Goal: Task Accomplishment & Management: Use online tool/utility

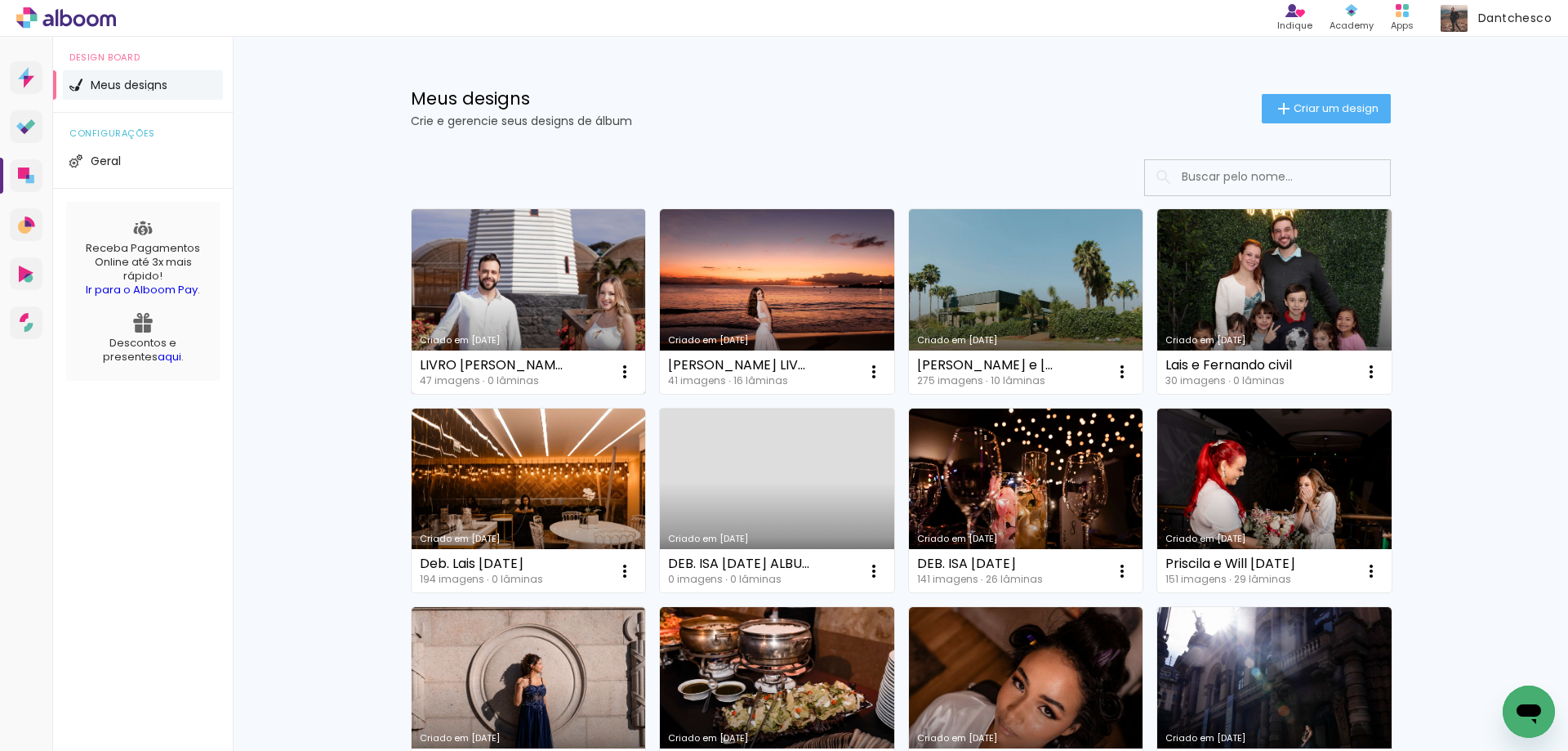
click at [490, 294] on link "Criado em [DATE]" at bounding box center [528, 302] width 235 height 185
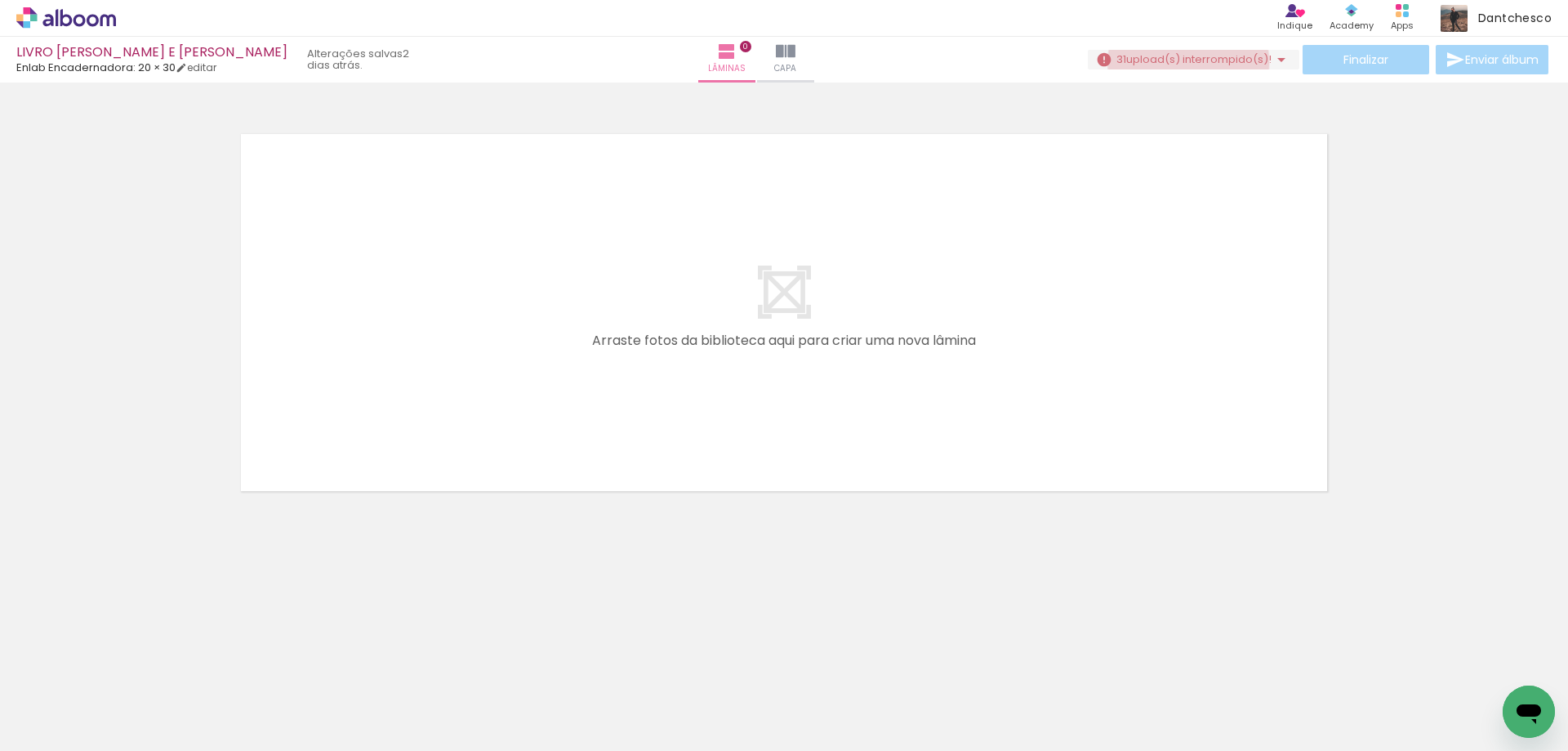
click at [1181, 62] on span "upload(s) interrompido(s)!" at bounding box center [1198, 60] width 145 height 16
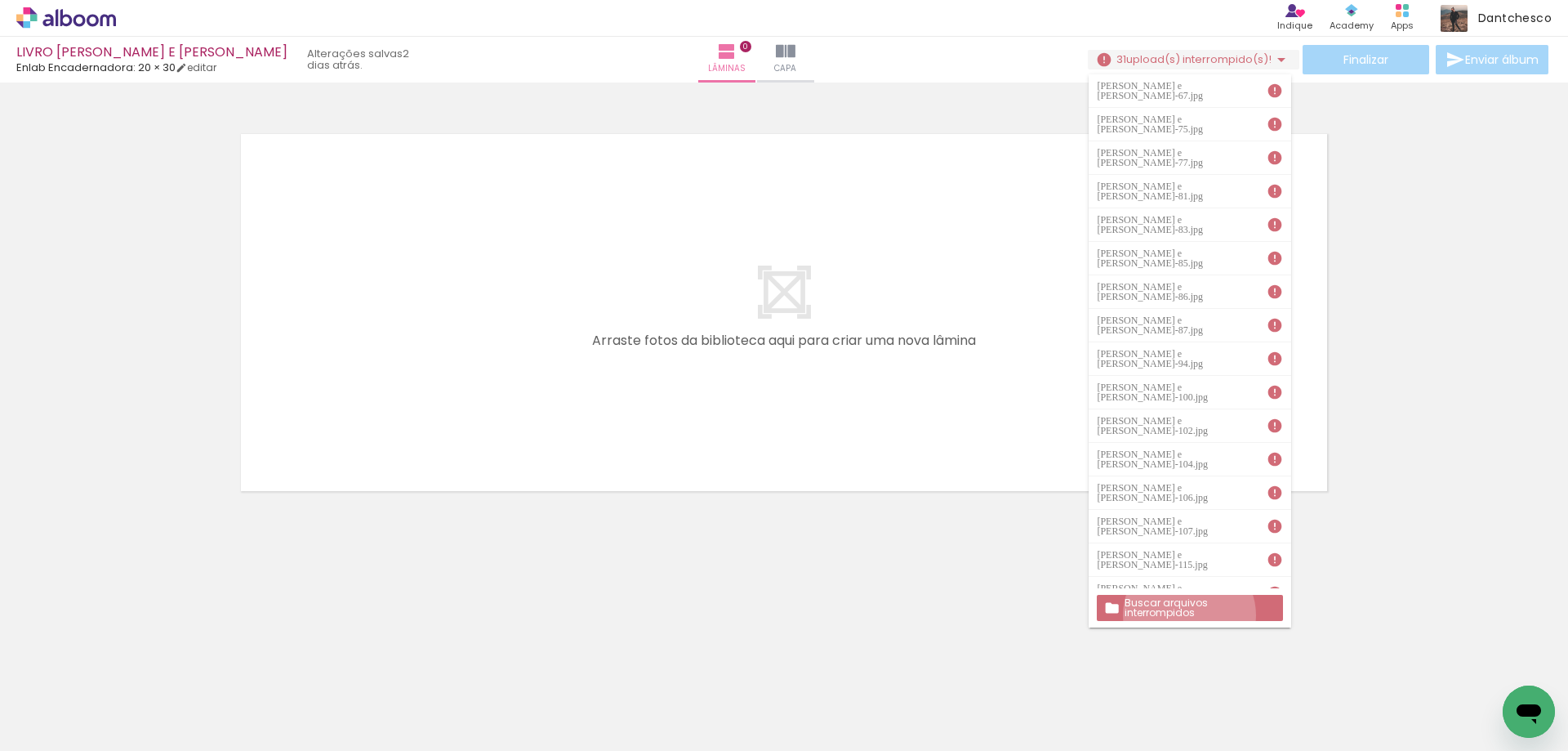
click at [1190, 616] on paper-button "Buscar arquivos interrompidos" at bounding box center [1189, 608] width 185 height 26
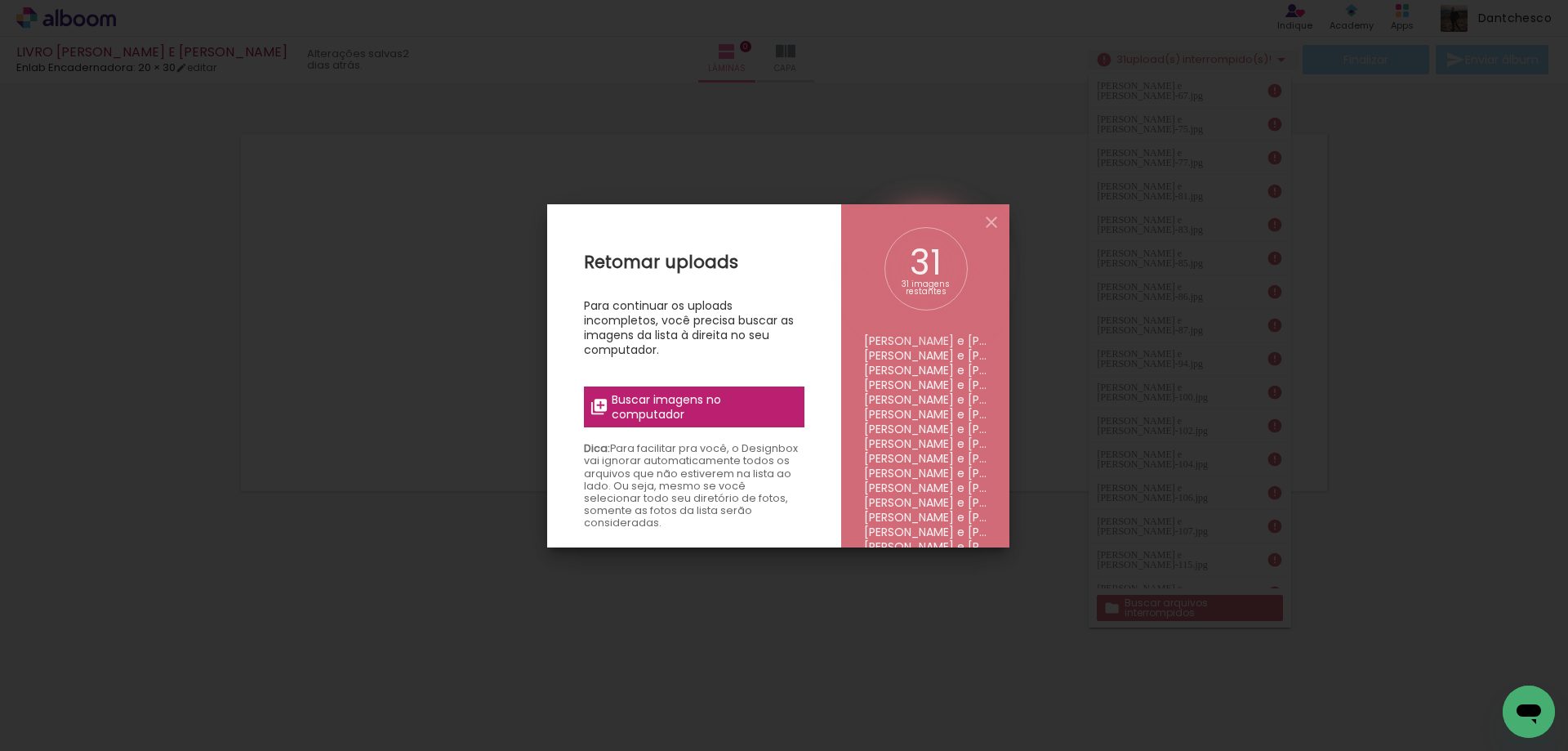
click at [663, 413] on span "Buscar imagens no computador" at bounding box center [702, 406] width 182 height 29
click at [0, 0] on input "file" at bounding box center [0, 0] width 0 height 0
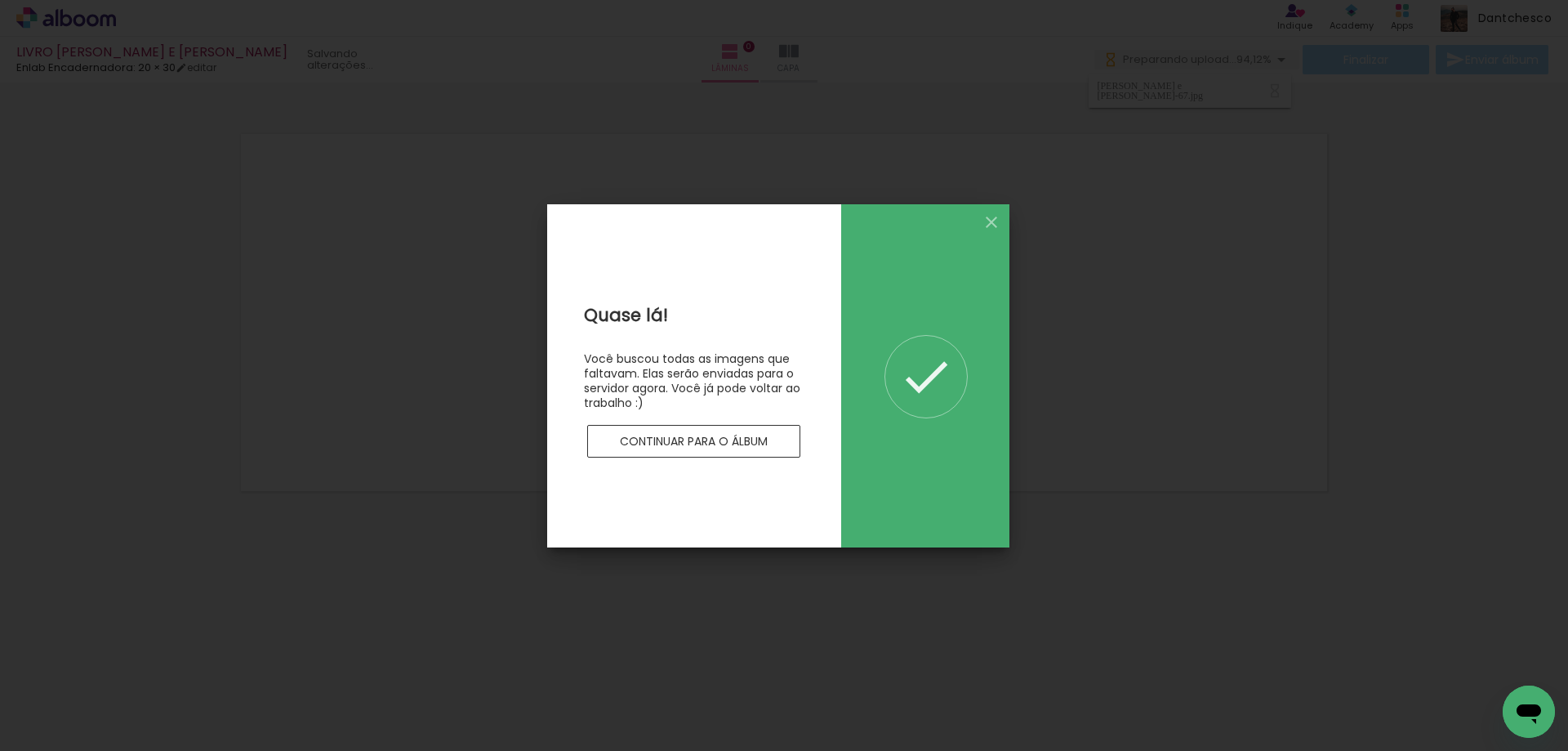
click at [750, 451] on paper-button "Continuar para o álbum" at bounding box center [693, 441] width 214 height 33
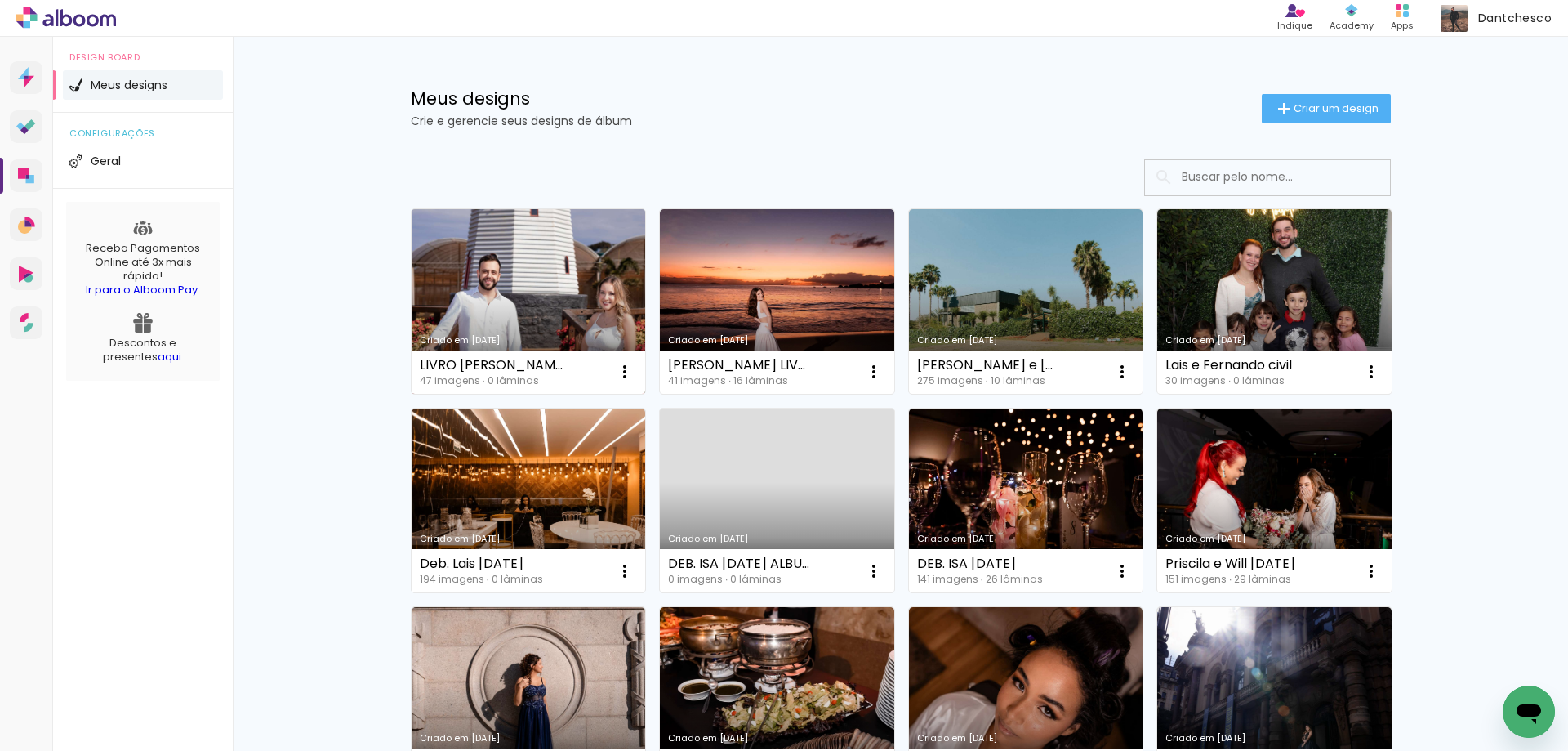
click at [464, 246] on link "Criado em [DATE]" at bounding box center [528, 302] width 235 height 185
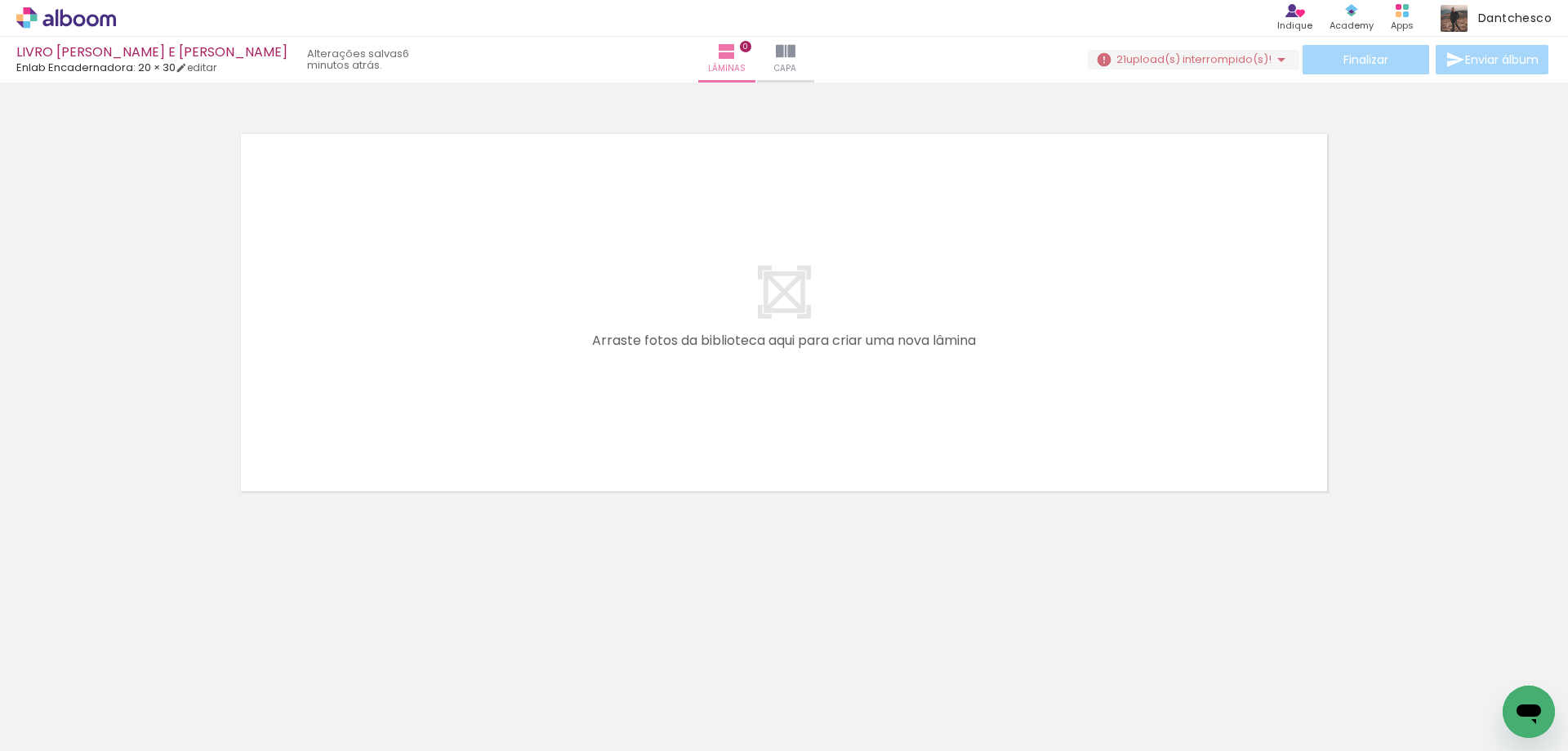
click at [1127, 64] on span "upload(s) interrompido(s)!" at bounding box center [1198, 60] width 145 height 16
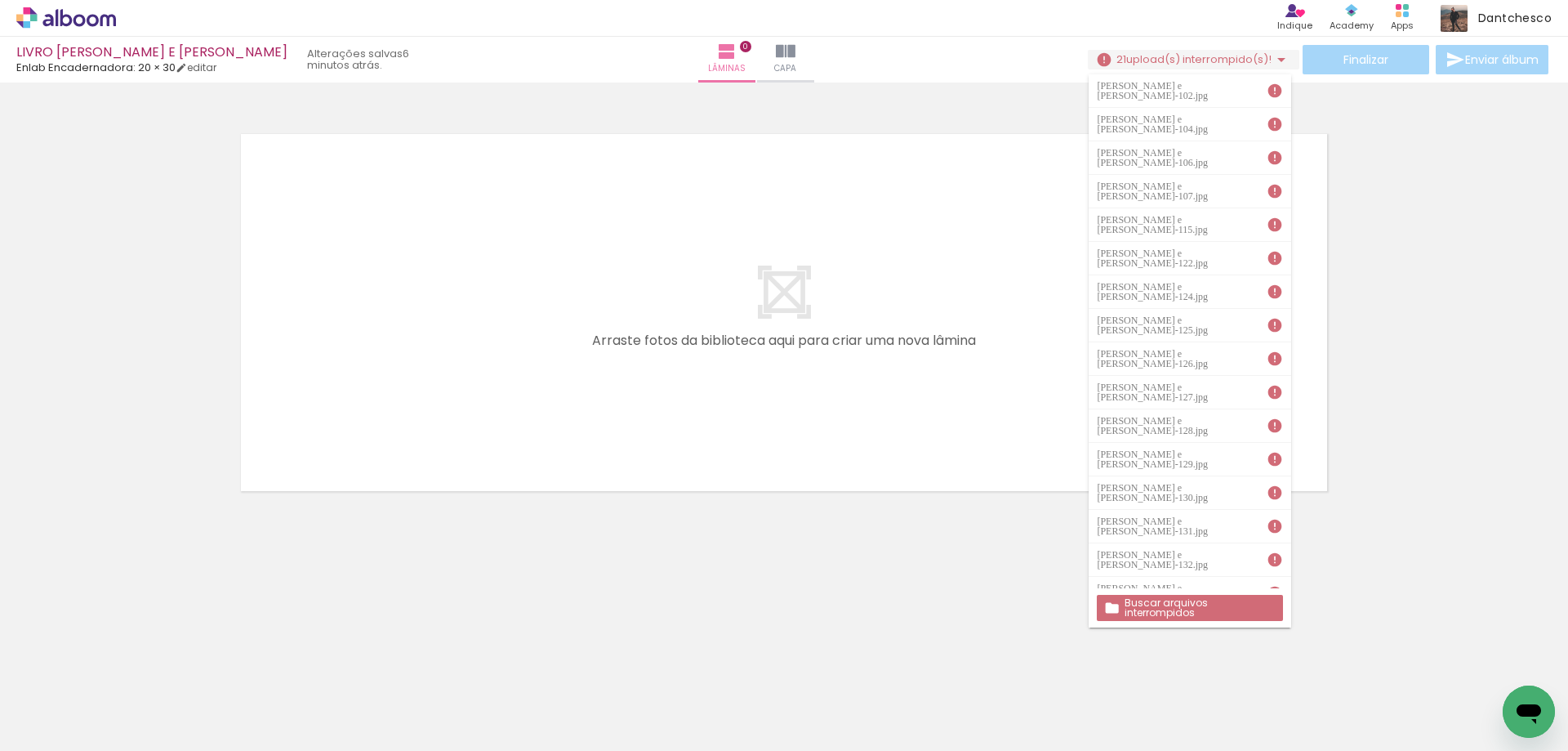
click at [0, 0] on slot "Buscar arquivos interrompidos" at bounding box center [0, 0] width 0 height 0
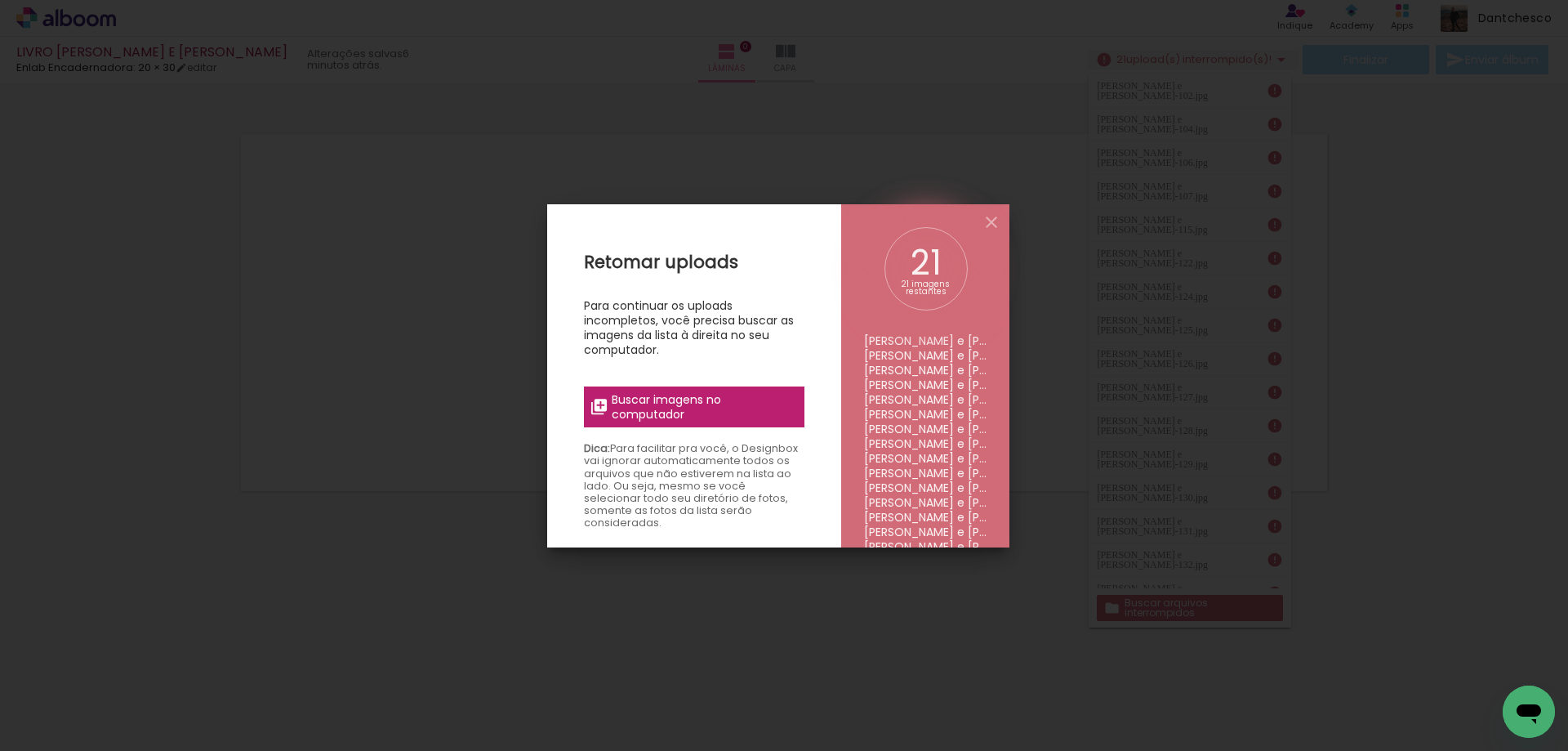
click at [772, 421] on span "Buscar imagens no computador" at bounding box center [702, 406] width 182 height 29
click at [0, 0] on input "file" at bounding box center [0, 0] width 0 height 0
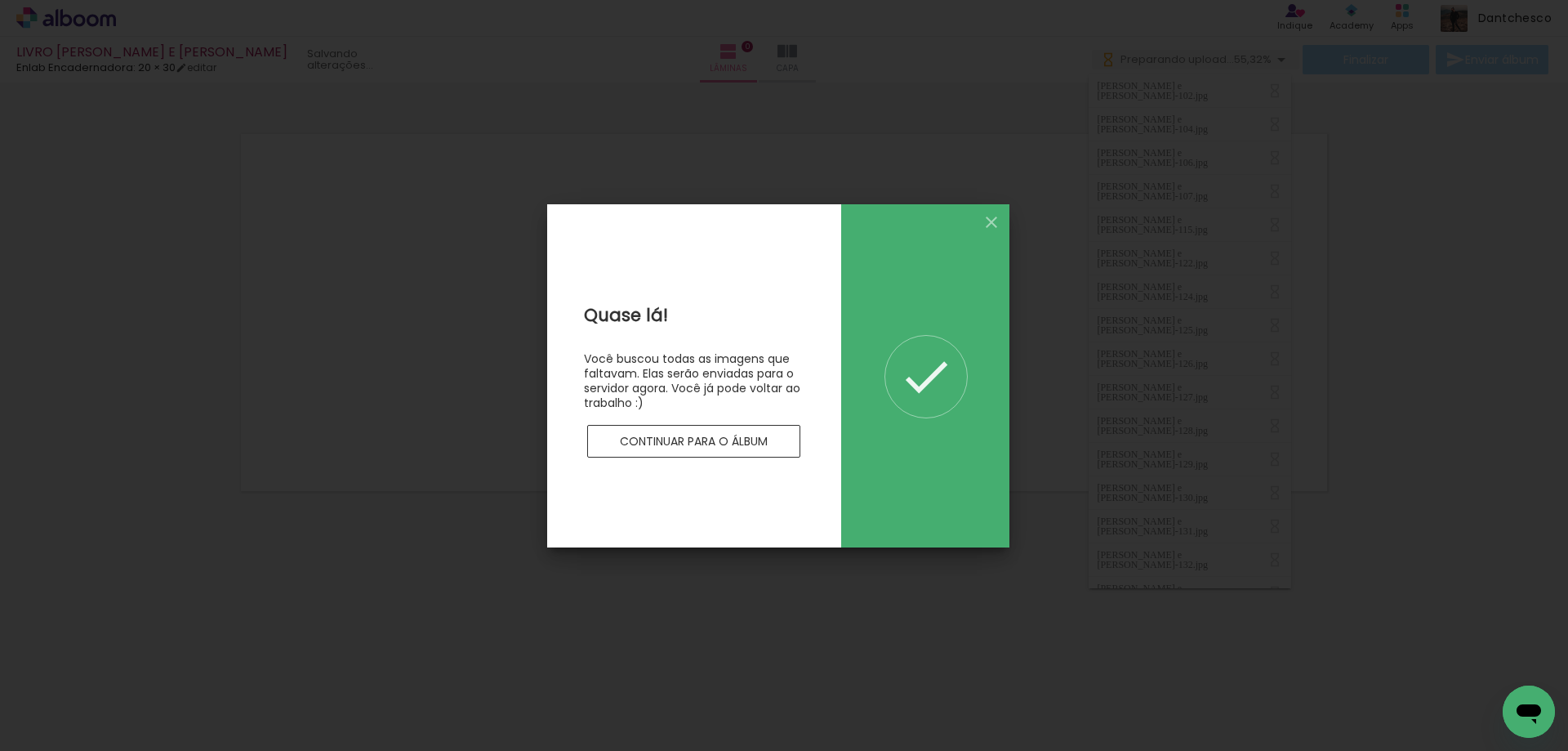
click at [0, 0] on slot "Continuar para o álbum" at bounding box center [0, 0] width 0 height 0
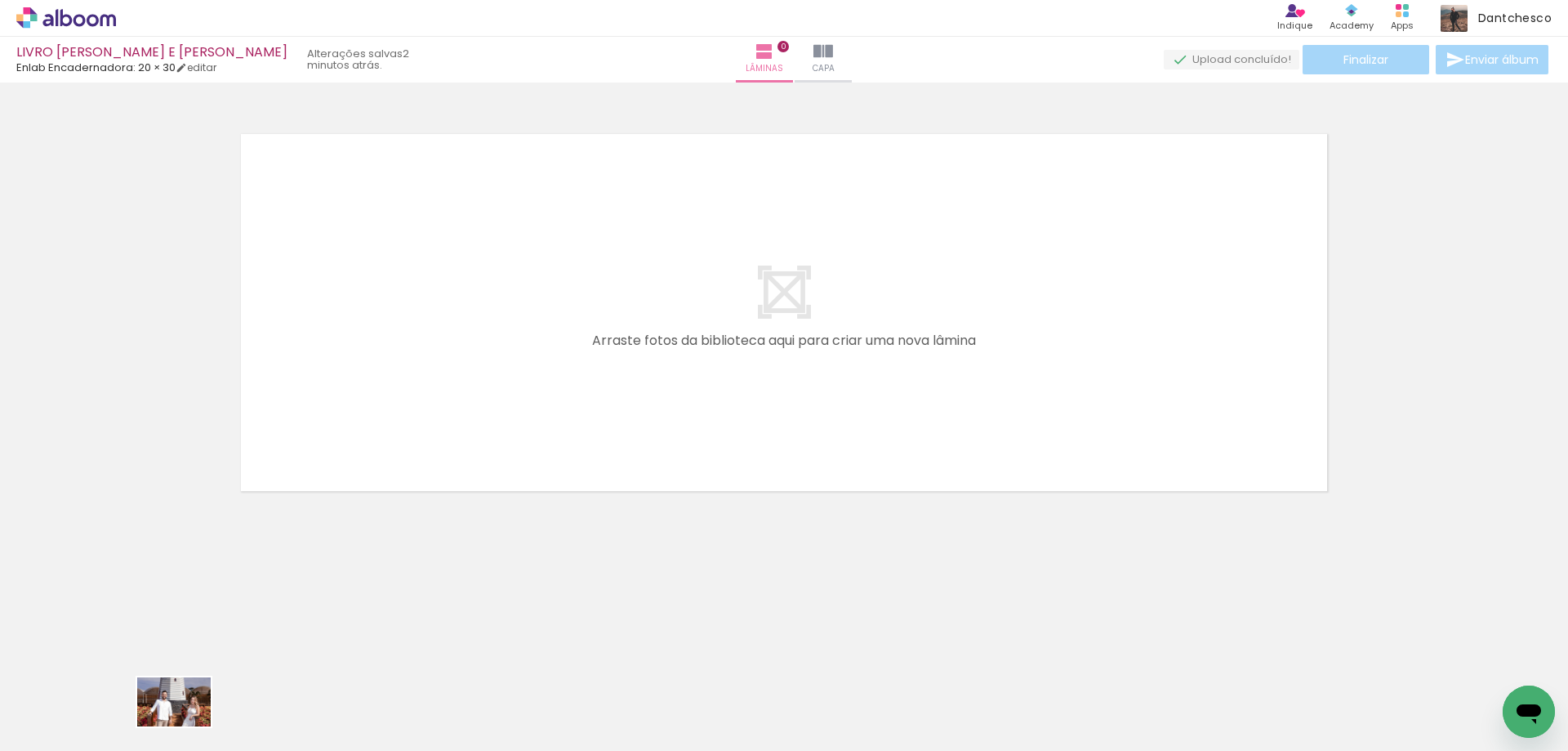
drag, startPoint x: 166, startPoint y: 697, endPoint x: 186, endPoint y: 726, distance: 35.2
click at [186, 723] on div at bounding box center [163, 696] width 81 height 54
